Goal: Navigation & Orientation: Find specific page/section

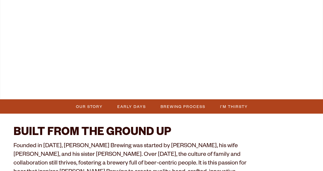
scroll to position [155, 0]
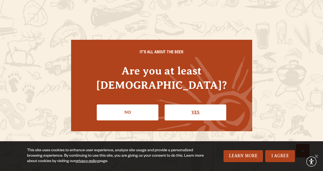
click at [177, 104] on link "Yes" at bounding box center [195, 112] width 62 height 16
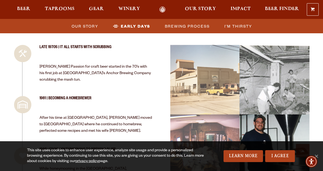
scroll to position [508, 0]
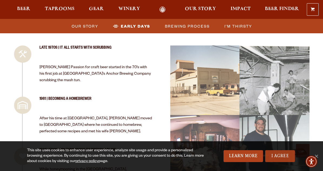
click at [287, 160] on link "I Agree" at bounding box center [280, 156] width 30 height 12
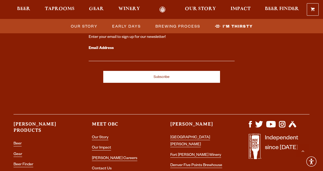
scroll to position [1923, 0]
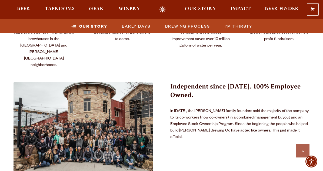
scroll to position [332, 0]
